Goal: Task Accomplishment & Management: Use online tool/utility

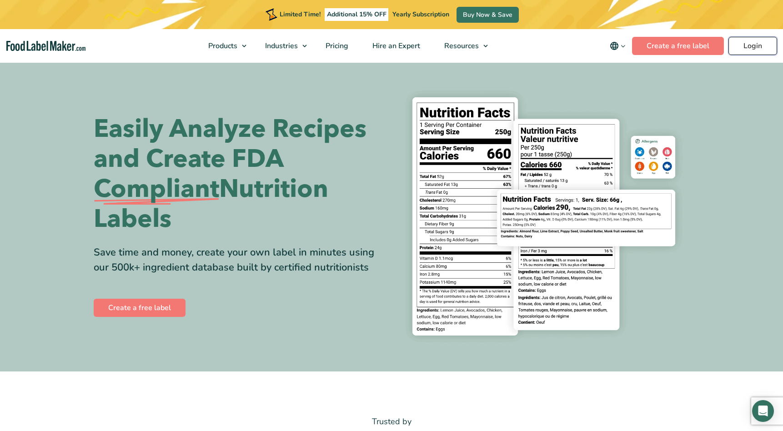
click at [751, 46] on link "Login" at bounding box center [752, 46] width 49 height 18
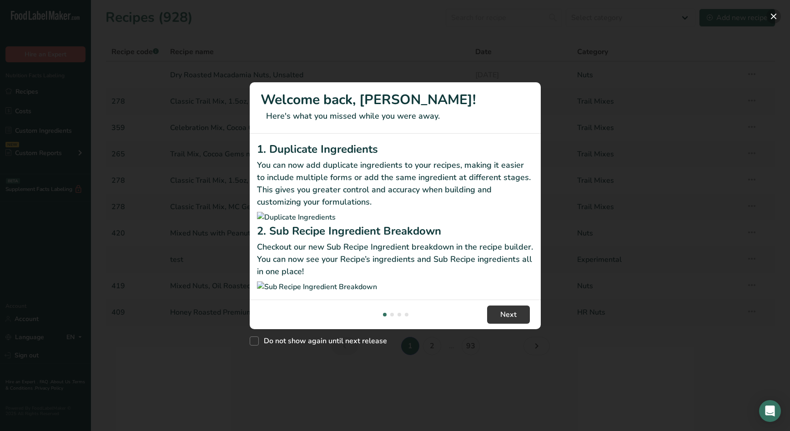
click at [771, 15] on button "New Features" at bounding box center [773, 16] width 15 height 15
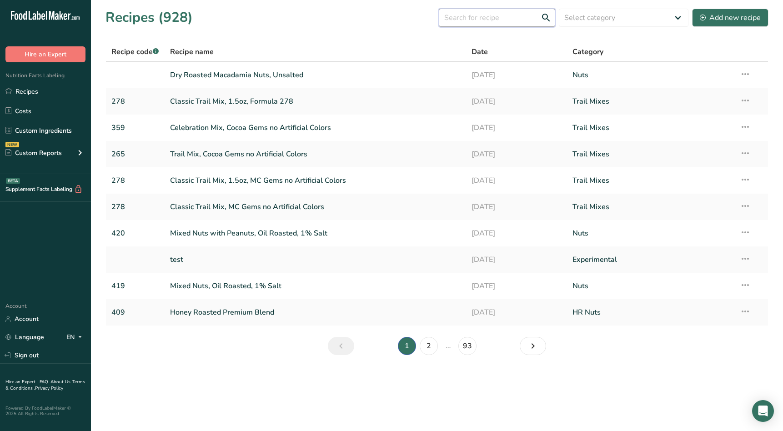
click at [485, 17] on input "text" at bounding box center [497, 18] width 116 height 18
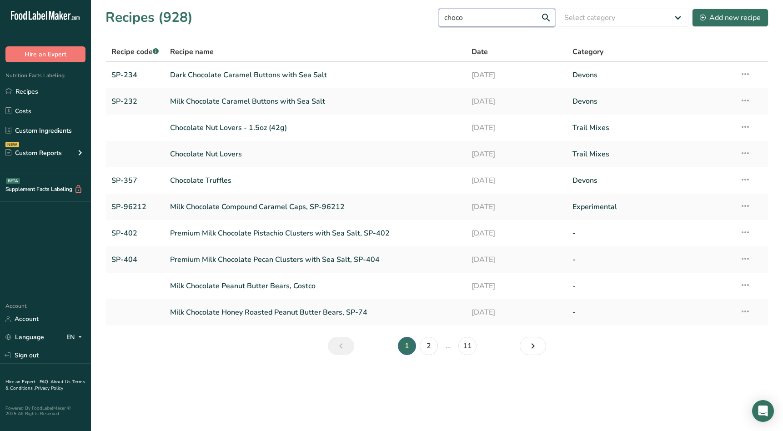
drag, startPoint x: 487, startPoint y: 17, endPoint x: 418, endPoint y: 20, distance: 69.2
click at [418, 20] on div "Recipes (928) choco Select category All Archived Baked Goods [GEOGRAPHIC_DATA] …" at bounding box center [436, 17] width 663 height 20
type input "choco"
click at [201, 153] on link "Chocolate Nut Lovers" at bounding box center [315, 154] width 291 height 19
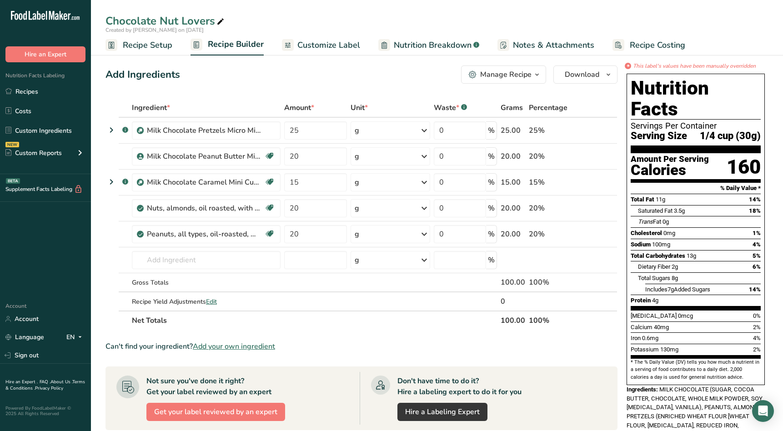
click at [219, 22] on icon at bounding box center [220, 21] width 8 height 13
type input "Chocolate Nut Lovers, 421"
click at [220, 77] on div "Add Ingredients Manage Recipe Delete Recipe Duplicate Recipe Scale Recipe Save …" at bounding box center [361, 74] width 512 height 18
click at [154, 44] on span "Recipe Setup" at bounding box center [148, 45] width 50 height 12
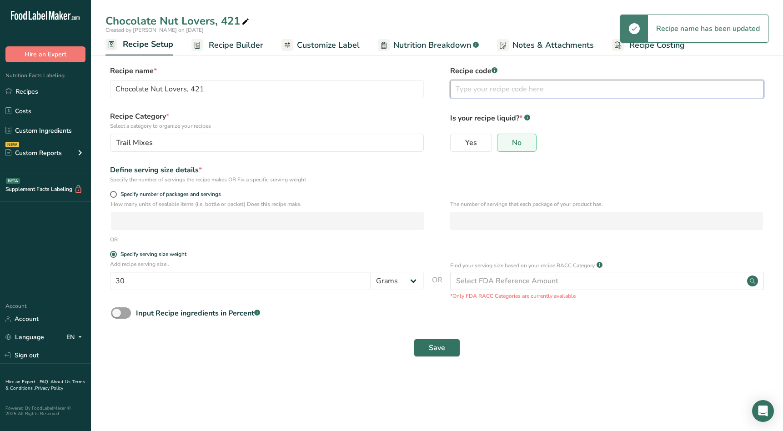
click at [475, 88] on input "text" at bounding box center [607, 89] width 314 height 18
type input "421"
click at [382, 120] on label "Recipe Category * Select a category to organize your recipes" at bounding box center [267, 120] width 314 height 19
click at [439, 348] on span "Save" at bounding box center [437, 347] width 16 height 11
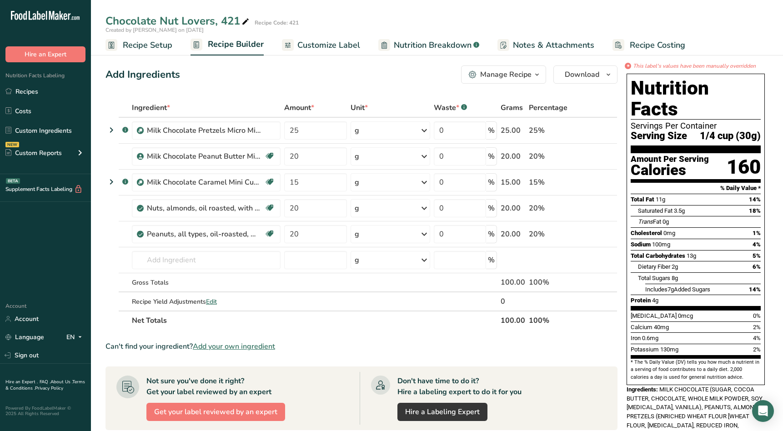
click at [525, 73] on div "Manage Recipe" at bounding box center [505, 74] width 51 height 11
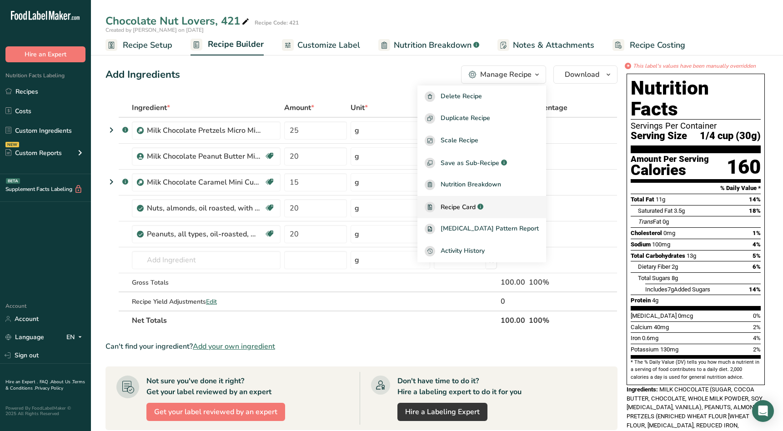
click at [475, 205] on span "Recipe Card" at bounding box center [457, 207] width 35 height 10
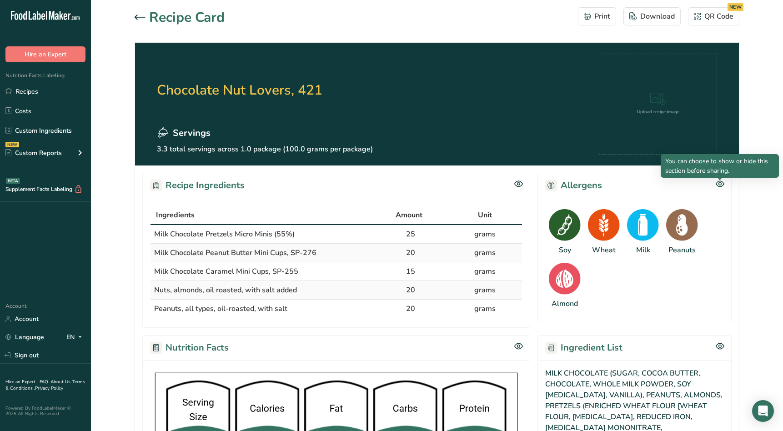
click at [720, 184] on icon at bounding box center [719, 184] width 9 height 8
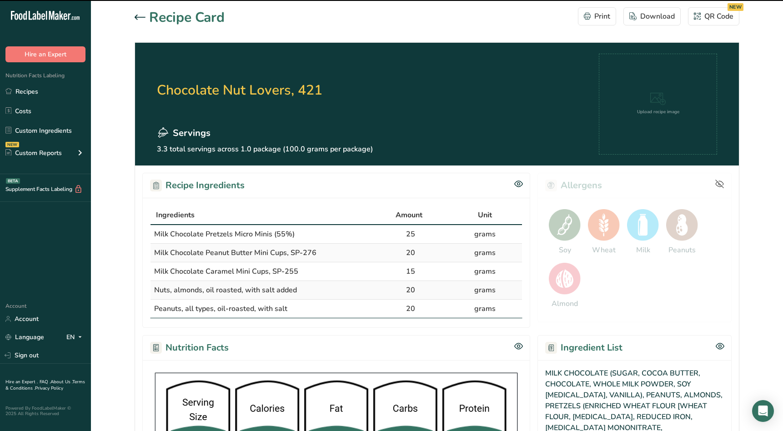
scroll to position [45, 0]
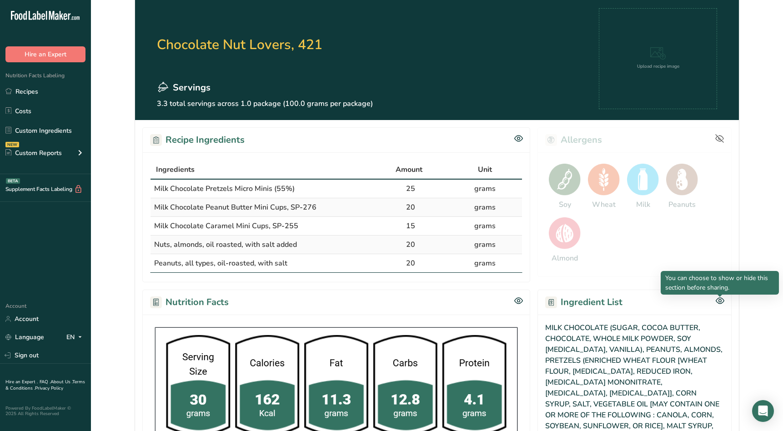
click at [718, 299] on div at bounding box center [719, 297] width 5 height 5
click at [720, 301] on icon at bounding box center [719, 301] width 9 height 8
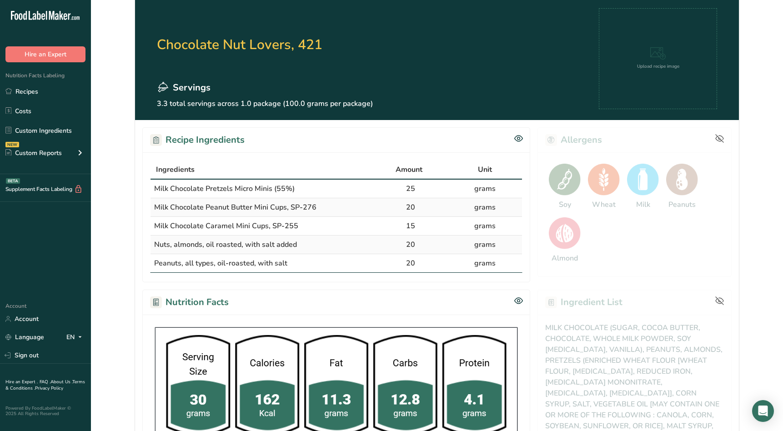
scroll to position [91, 0]
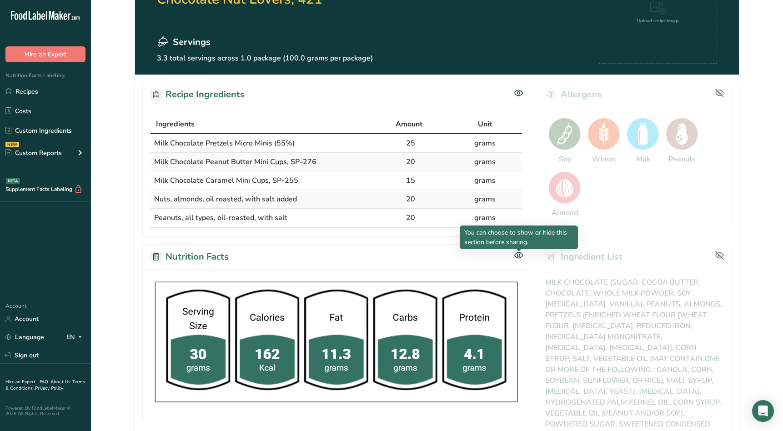
click at [519, 254] on icon at bounding box center [518, 255] width 3 height 3
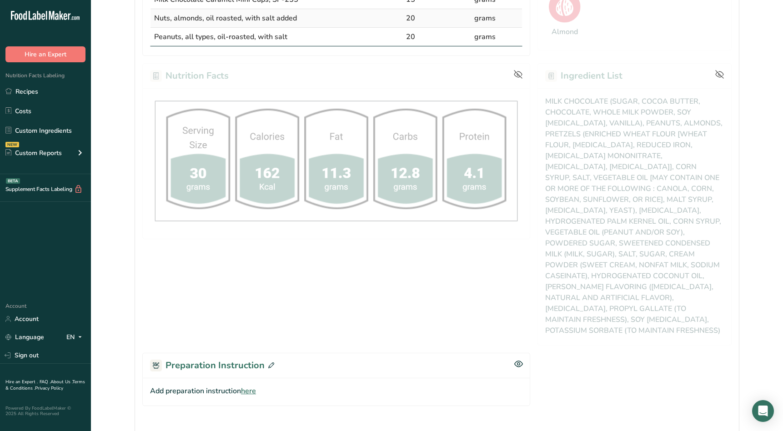
scroll to position [273, 0]
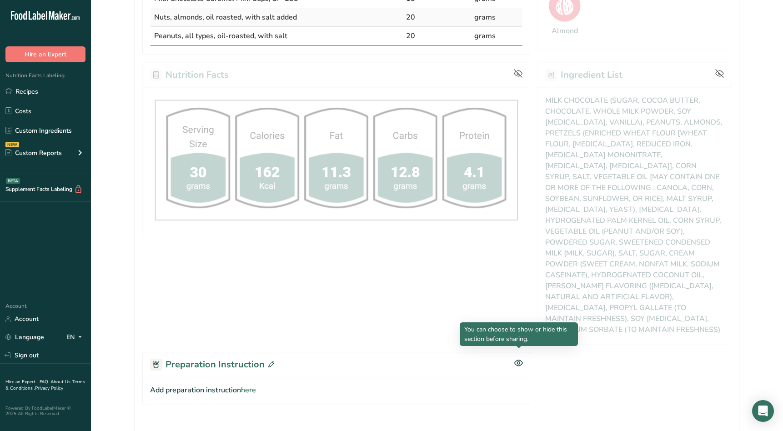
click at [518, 359] on icon at bounding box center [518, 363] width 9 height 8
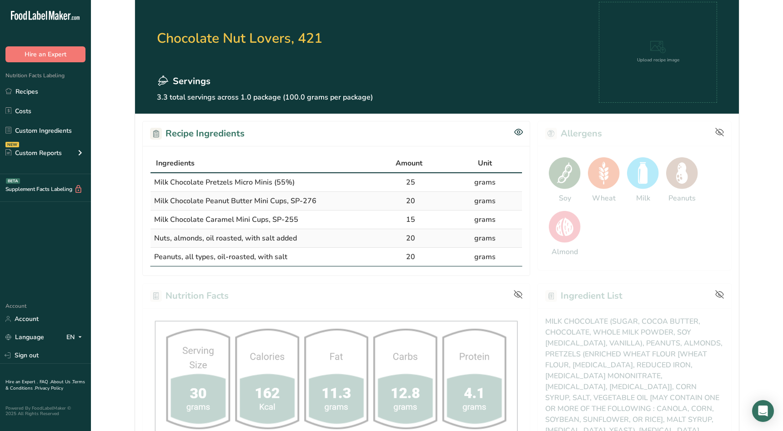
scroll to position [0, 0]
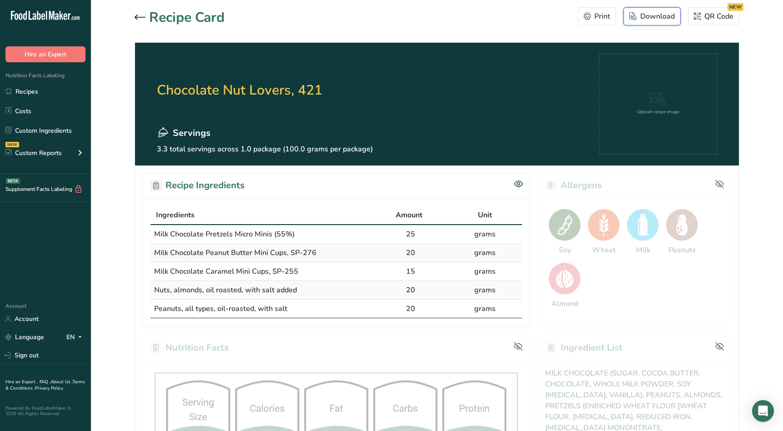
click at [641, 19] on div "Download" at bounding box center [651, 16] width 45 height 11
